Goal: Transaction & Acquisition: Obtain resource

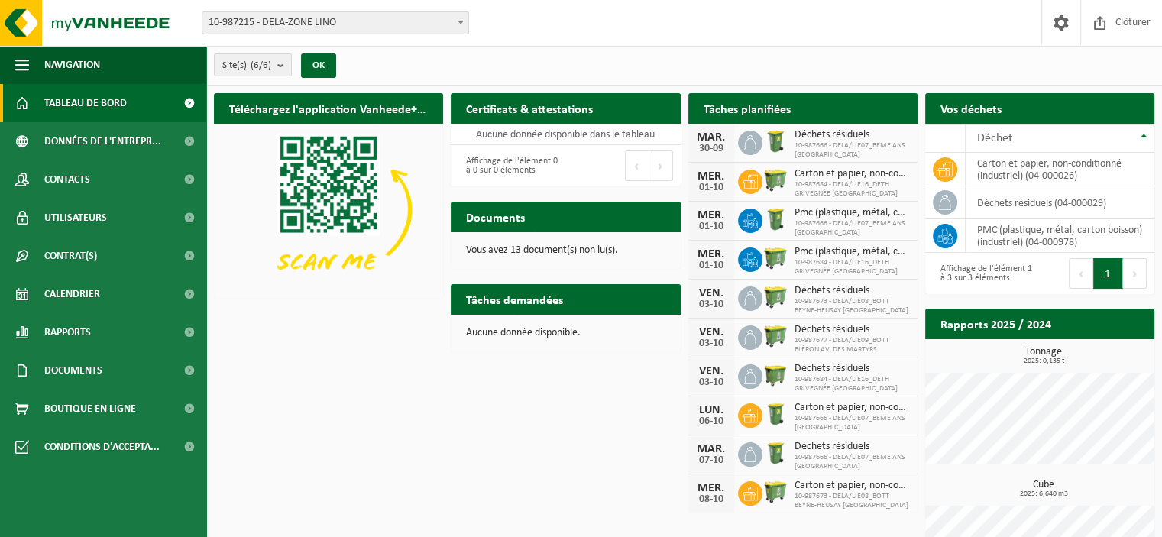
click at [842, 183] on span "10-987684 - DELA/LIE16_DETH GRIVEGNÉE RUE DE HERVE" at bounding box center [852, 189] width 115 height 18
click at [706, 183] on div "01-10" at bounding box center [711, 188] width 31 height 11
click at [462, 24] on b at bounding box center [461, 23] width 6 height 4
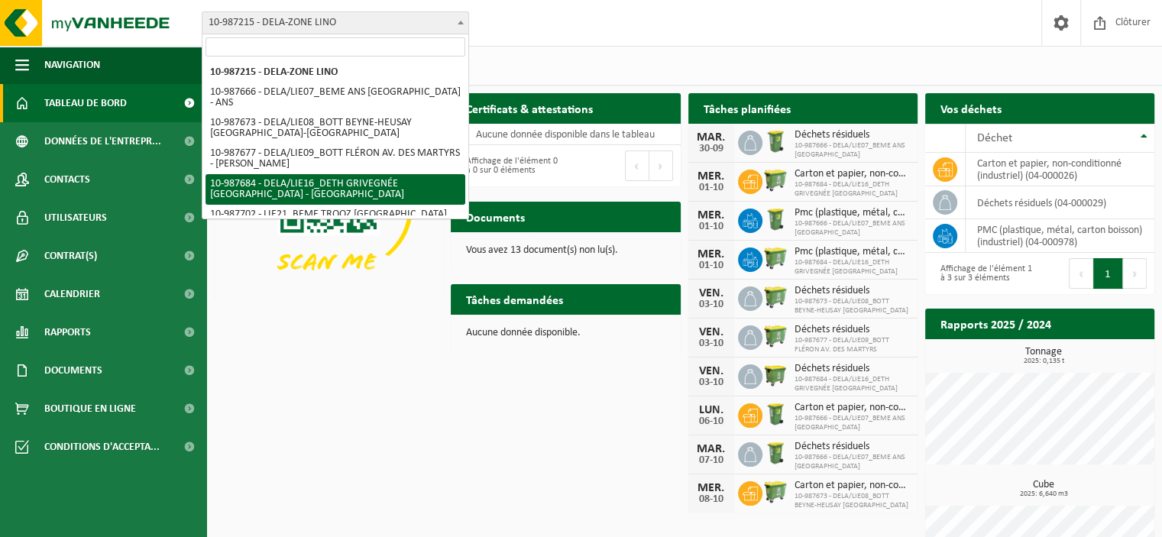
select select "167322"
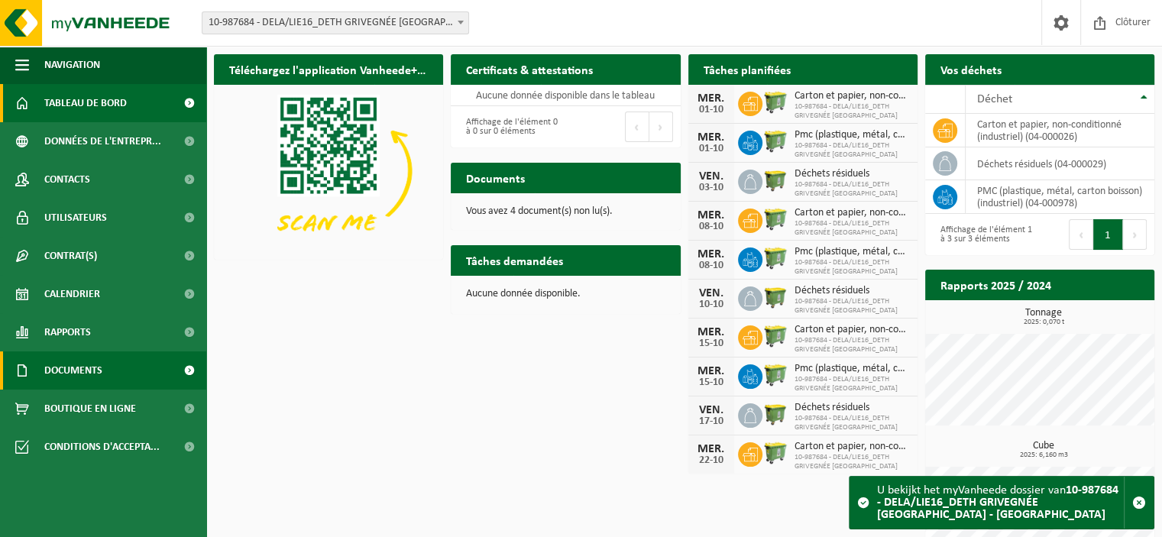
click at [58, 368] on span "Documents" at bounding box center [73, 371] width 58 height 38
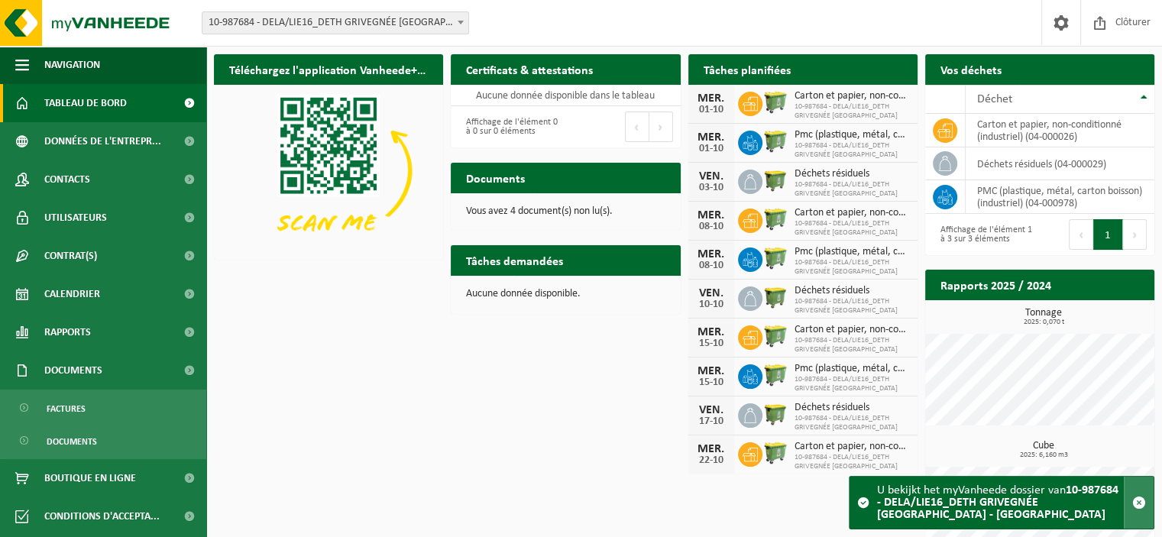
click at [1143, 502] on span "button" at bounding box center [1140, 503] width 14 height 14
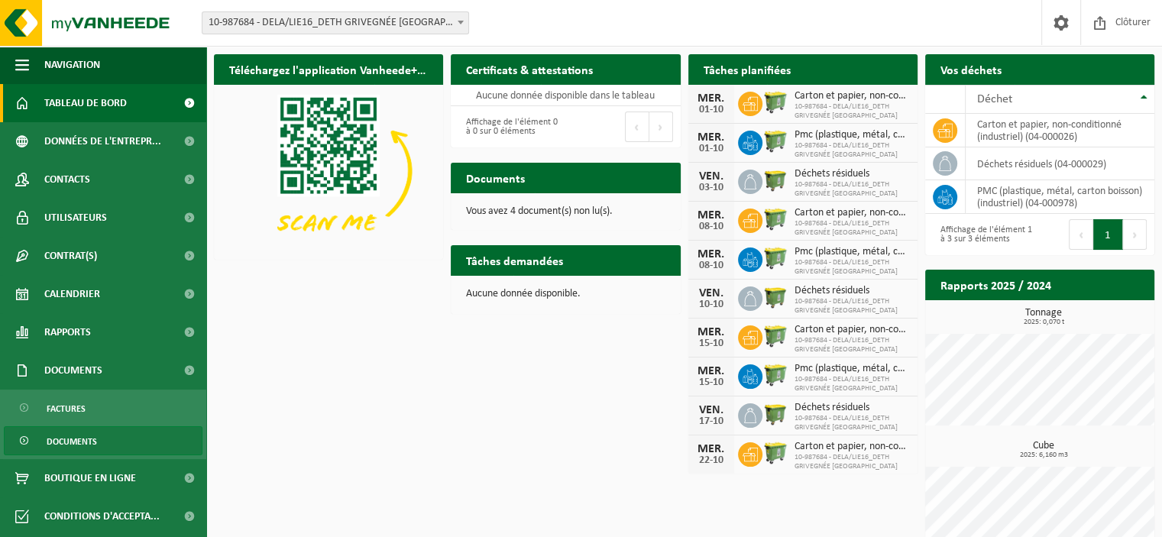
click at [20, 440] on span at bounding box center [25, 441] width 12 height 29
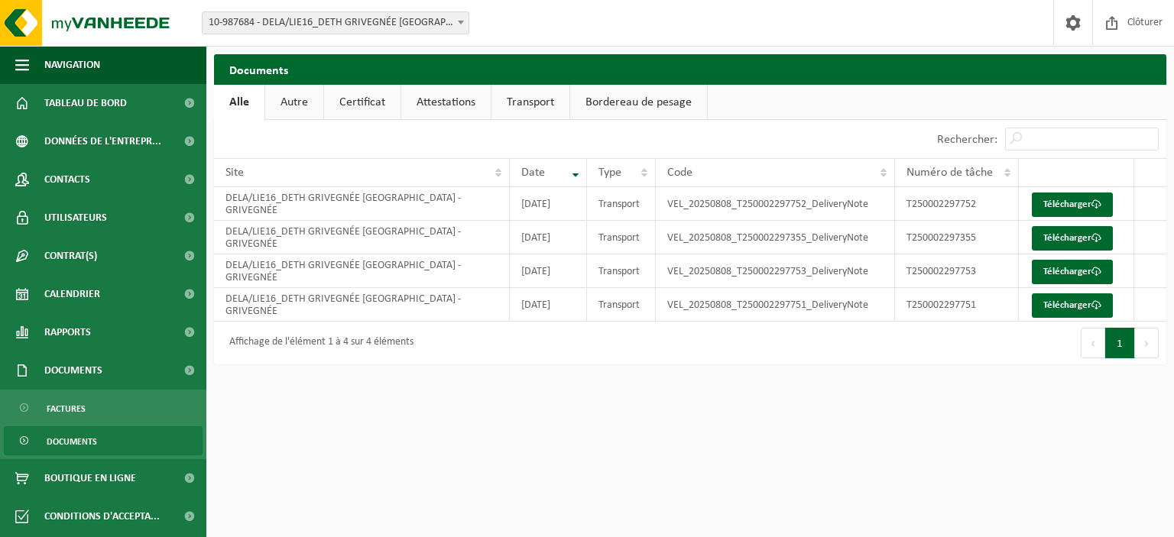
click at [287, 100] on link "Autre" at bounding box center [294, 102] width 58 height 35
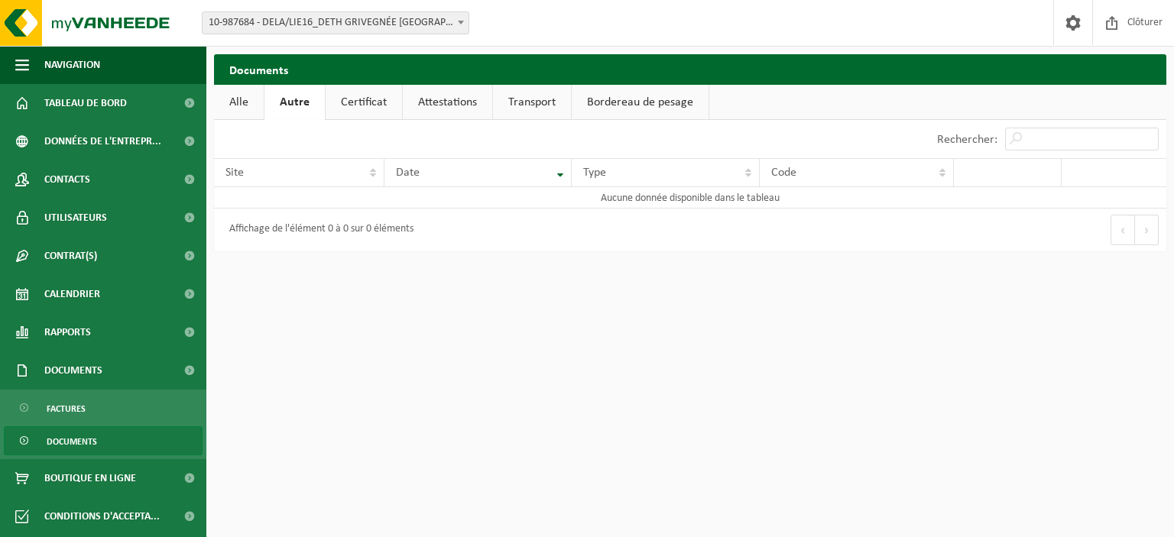
click at [359, 100] on link "Certificat" at bounding box center [364, 102] width 76 height 35
click at [443, 99] on link "Attestations" at bounding box center [445, 102] width 89 height 35
click at [549, 96] on link "Transport" at bounding box center [533, 102] width 78 height 35
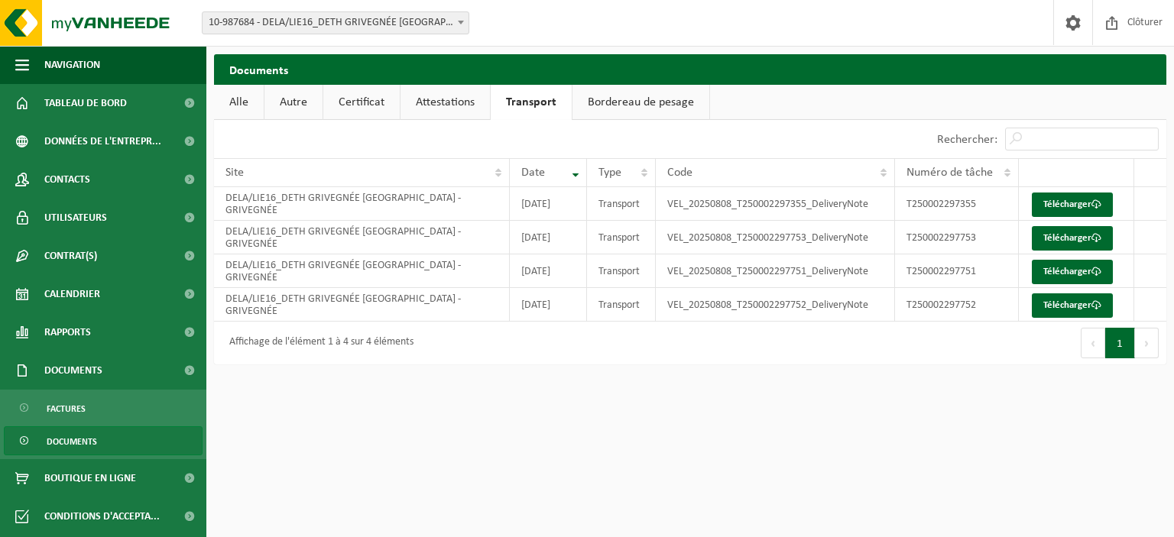
click at [627, 99] on link "Bordereau de pesage" at bounding box center [640, 102] width 137 height 35
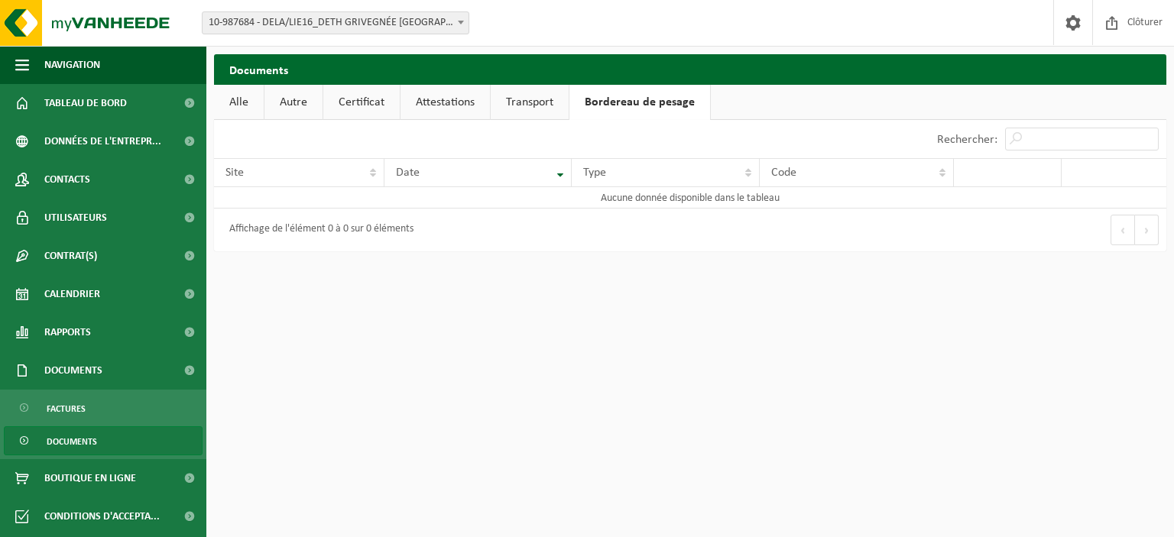
click at [540, 97] on link "Transport" at bounding box center [530, 102] width 78 height 35
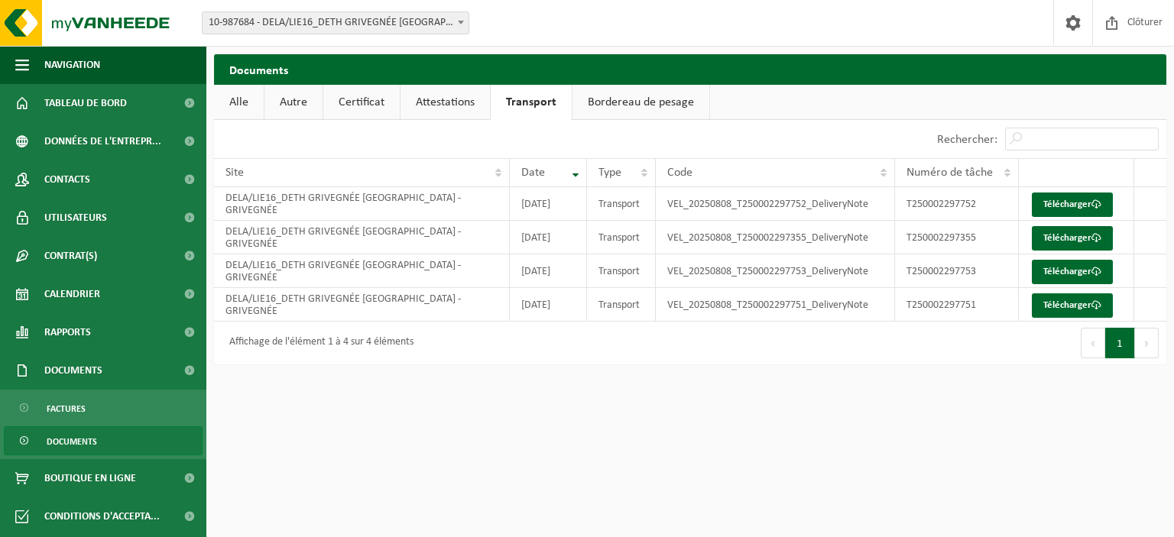
click at [595, 102] on link "Bordereau de pesage" at bounding box center [640, 102] width 137 height 35
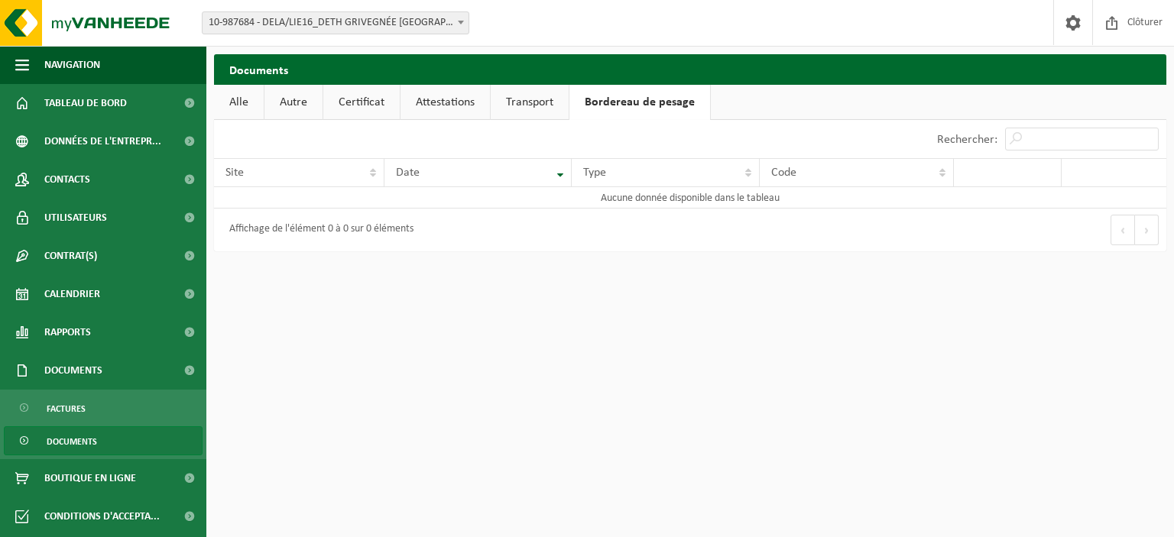
click at [522, 103] on link "Transport" at bounding box center [530, 102] width 78 height 35
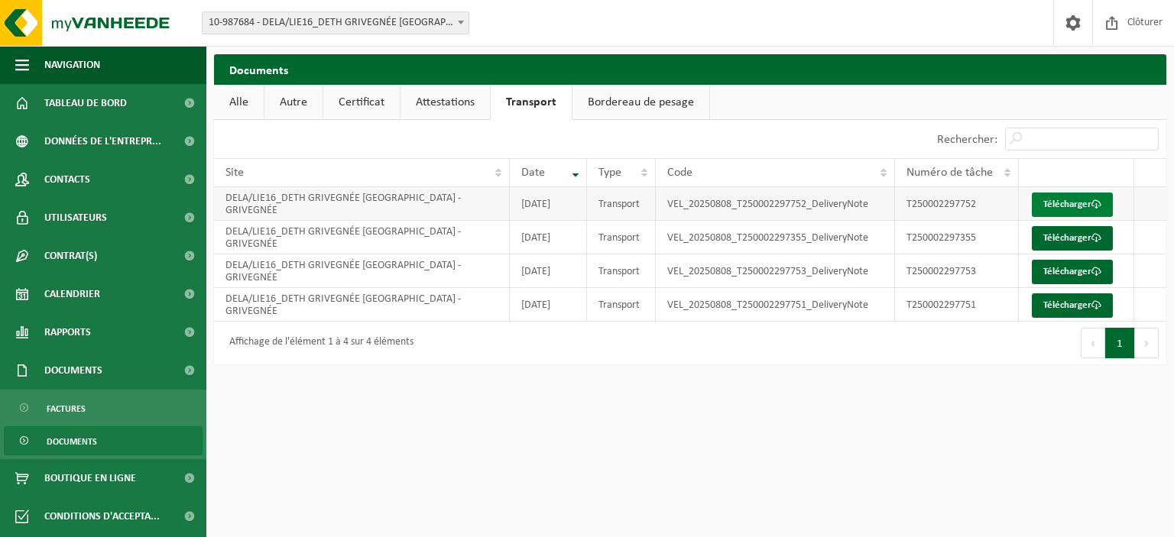
click at [1039, 206] on link "Télécharger" at bounding box center [1072, 205] width 81 height 24
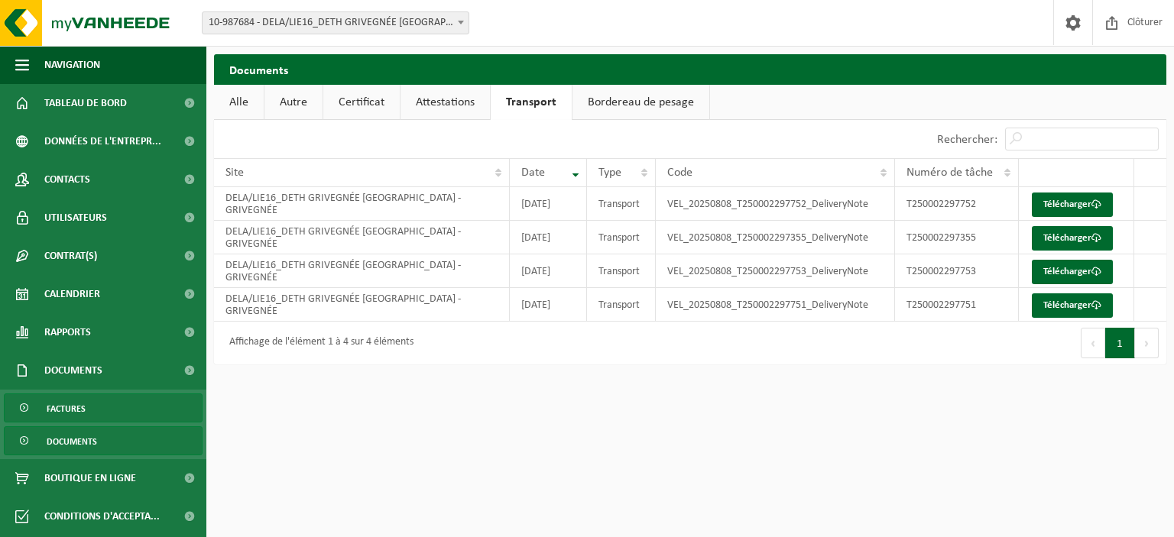
click at [65, 406] on span "Factures" at bounding box center [66, 408] width 39 height 29
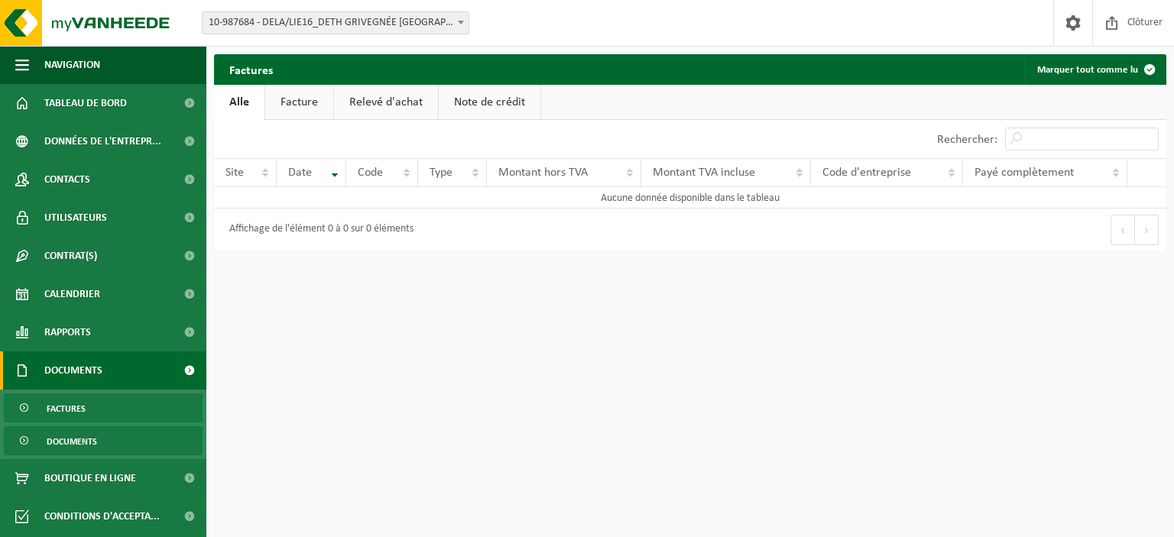
click at [55, 442] on span "Documents" at bounding box center [72, 441] width 50 height 29
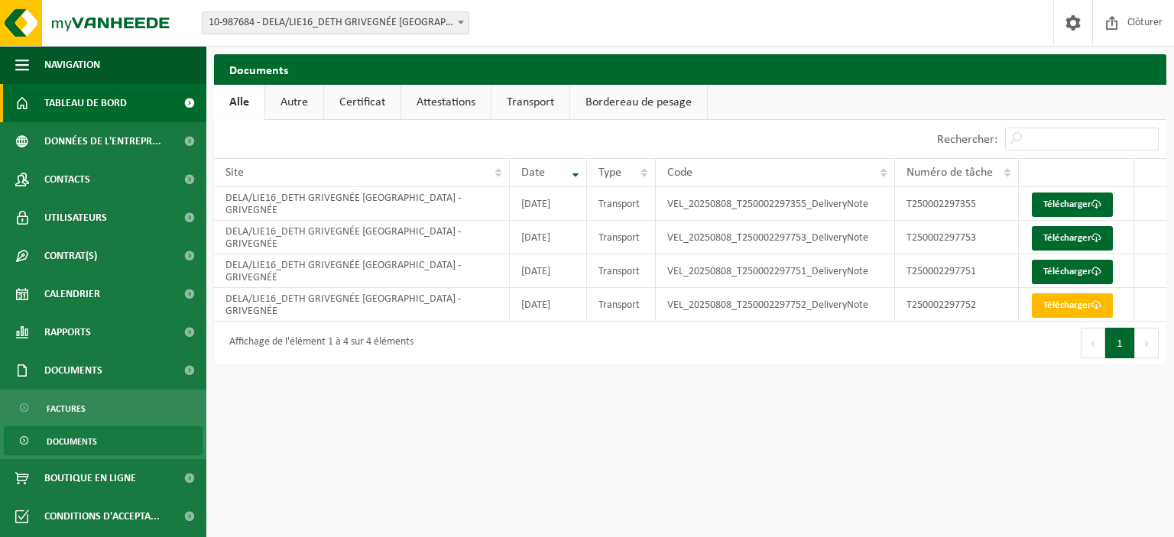
click at [86, 102] on span "Tableau de bord" at bounding box center [85, 103] width 83 height 38
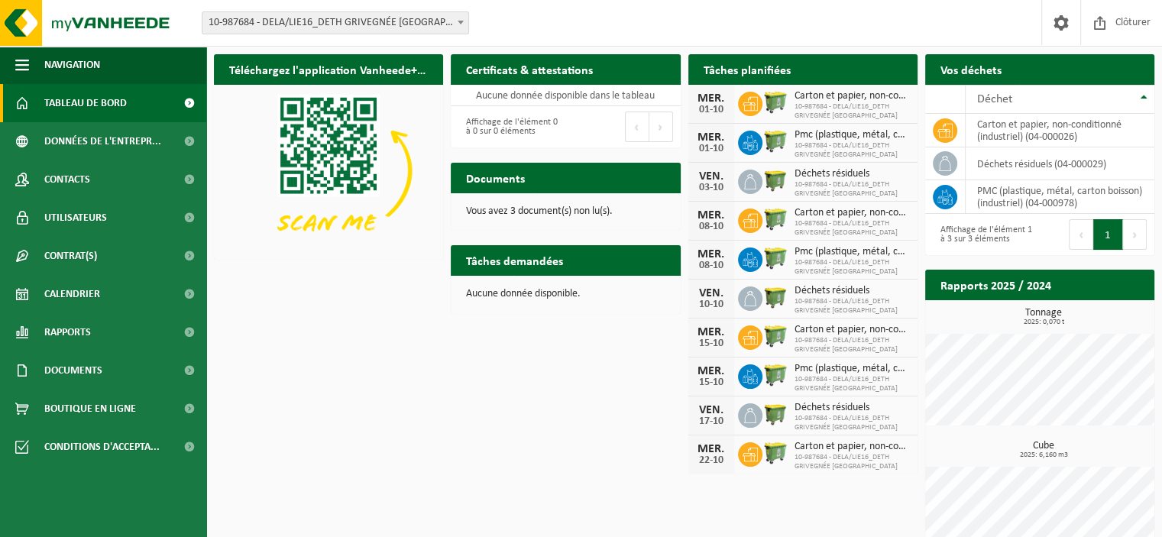
drag, startPoint x: 311, startPoint y: 19, endPoint x: 214, endPoint y: 42, distance: 99.7
click at [214, 42] on div "Site: 10-987215 - DELA-ZONE LINO 10-987666 - DELA/LIE07_BEME ANS [GEOGRAPHIC_DA…" at bounding box center [581, 23] width 1162 height 47
click at [466, 23] on span at bounding box center [460, 22] width 15 height 20
drag, startPoint x: 208, startPoint y: 20, endPoint x: 296, endPoint y: 21, distance: 87.9
click at [293, 21] on span "10-987684 - DELA/LIE16_DETH GRIVEGNÉE [GEOGRAPHIC_DATA] - [GEOGRAPHIC_DATA]" at bounding box center [336, 22] width 266 height 21
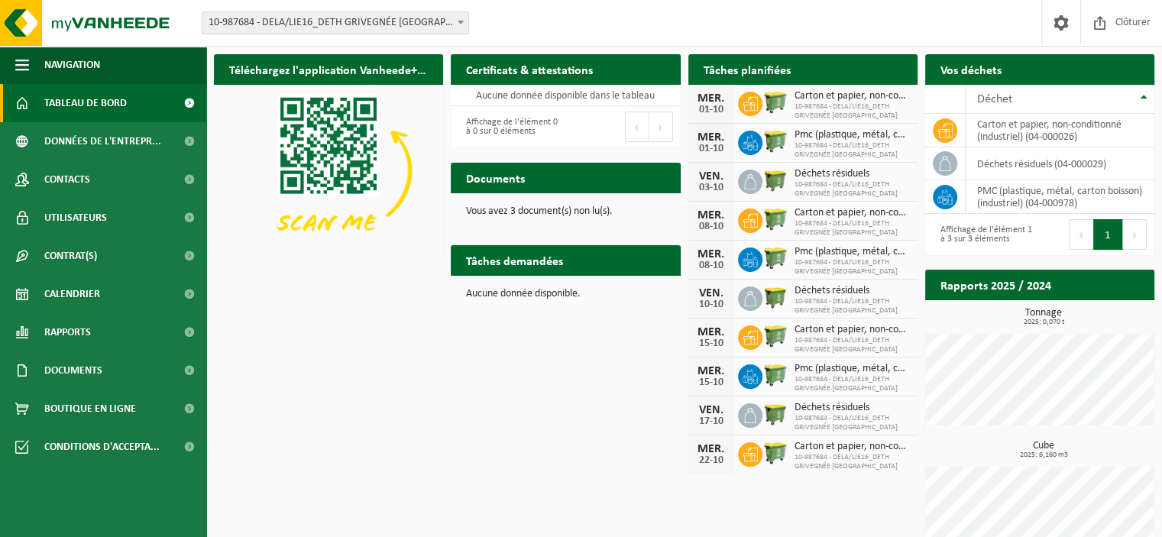
click at [459, 24] on b at bounding box center [461, 23] width 6 height 4
